Goal: Task Accomplishment & Management: Use online tool/utility

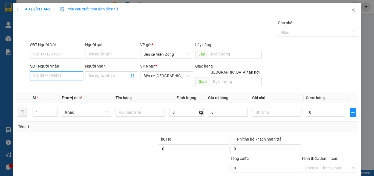
click at [66, 76] on input "SĐT Người Nhận" at bounding box center [56, 75] width 53 height 9
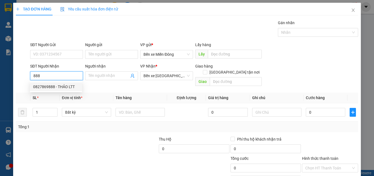
drag, startPoint x: 68, startPoint y: 83, endPoint x: 108, endPoint y: 96, distance: 42.0
click at [68, 83] on div "0827869888 - THẢO LTT" at bounding box center [56, 86] width 52 height 9
type input "0827869888"
type input "THẢO LTT"
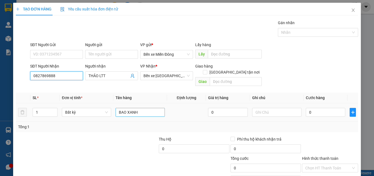
type input "0827869888"
click at [143, 108] on input "BAO XANH" at bounding box center [140, 112] width 49 height 9
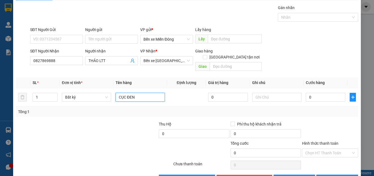
scroll to position [27, 0]
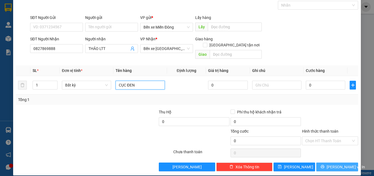
type input "CỤC ĐEN"
click at [323, 164] on icon "printer" at bounding box center [323, 166] width 4 height 4
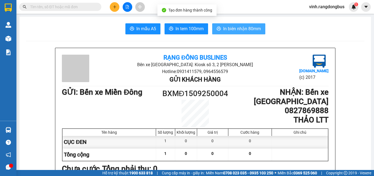
click at [247, 26] on span "In biên nhận 80mm" at bounding box center [242, 28] width 38 height 7
